Goal: Check status: Check status

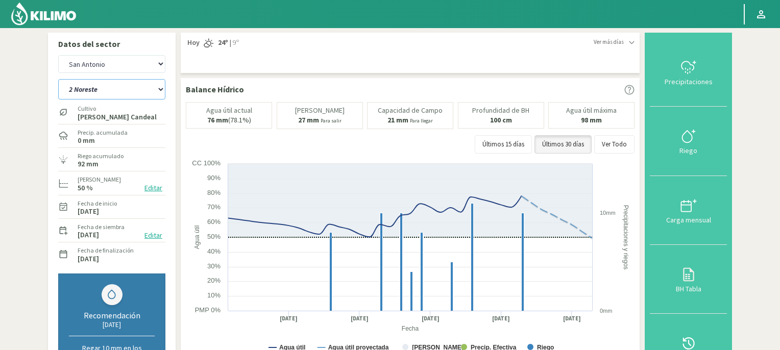
click at [161, 89] on select "2 Noreste 4 Sudeste 5 Oeste 6 Noreste" at bounding box center [111, 89] width 107 height 20
select select "3: Object"
click at [58, 79] on select "2 Noreste 4 Sudeste 5 Oeste 6 Noreste" at bounding box center [111, 89] width 107 height 20
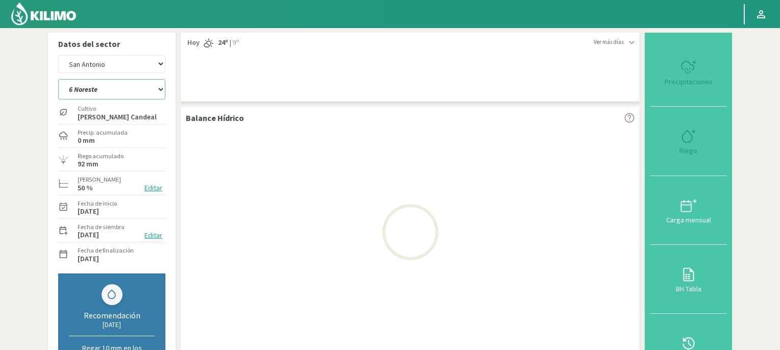
select select "2: Object"
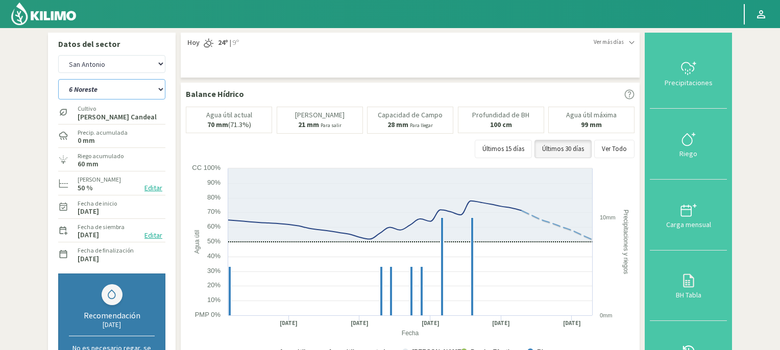
click at [162, 90] on select "2 Noreste 4 Sudeste 5 Oeste 6 Noreste" at bounding box center [111, 89] width 107 height 20
select select "6: Object"
click at [58, 79] on select "2 Noreste 4 Sudeste 5 Oeste 6 Noreste" at bounding box center [111, 89] width 107 height 20
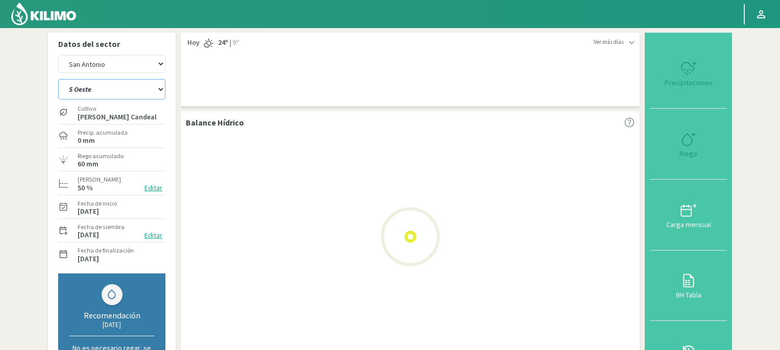
select select "4: Object"
select select "10: Object"
